Goal: Navigation & Orientation: Go to known website

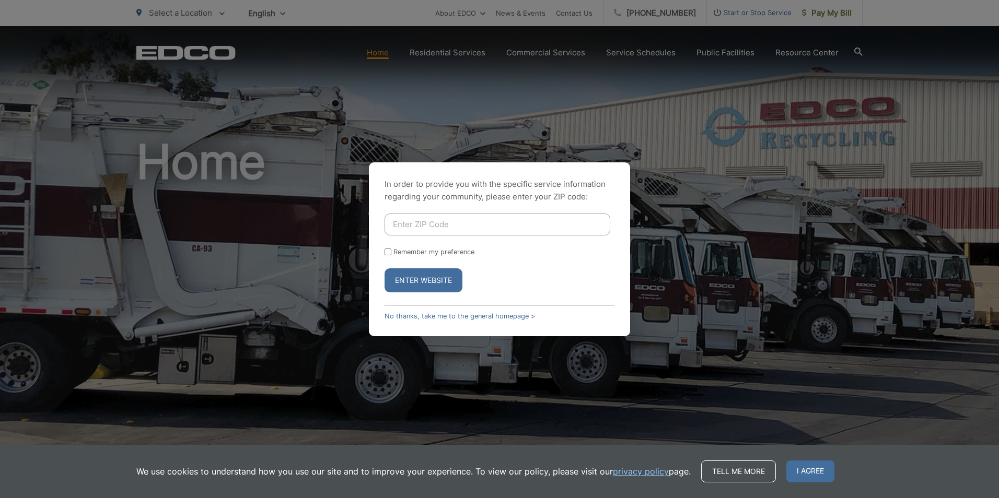
click at [431, 228] on input "Enter ZIP Code" at bounding box center [498, 225] width 226 height 22
type input "78260"
click at [387, 249] on input "Remember my preference" at bounding box center [388, 252] width 7 height 7
checkbox input "true"
click at [434, 280] on button "Enter Website" at bounding box center [424, 281] width 78 height 24
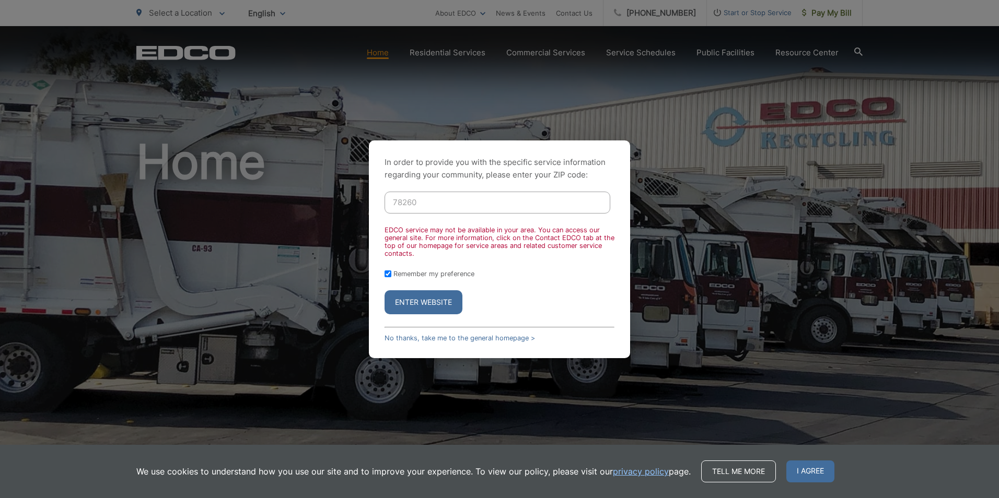
drag, startPoint x: 394, startPoint y: 205, endPoint x: 435, endPoint y: 206, distance: 40.8
click at [435, 206] on input "78260" at bounding box center [498, 203] width 226 height 22
drag, startPoint x: 391, startPoint y: 202, endPoint x: 452, endPoint y: 201, distance: 61.1
click at [452, 200] on input "9*0638" at bounding box center [498, 203] width 226 height 22
type input "90638"
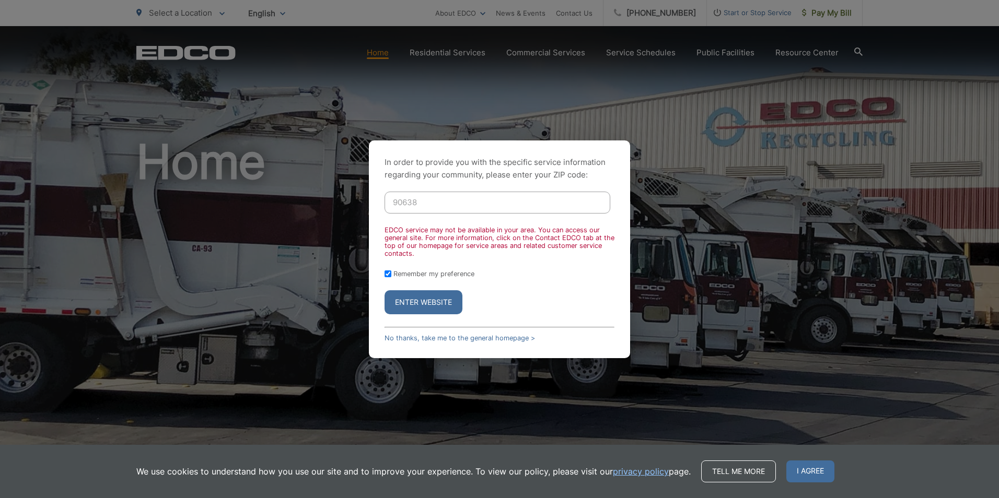
click at [443, 297] on button "Enter Website" at bounding box center [424, 303] width 78 height 24
